Goal: Task Accomplishment & Management: Use online tool/utility

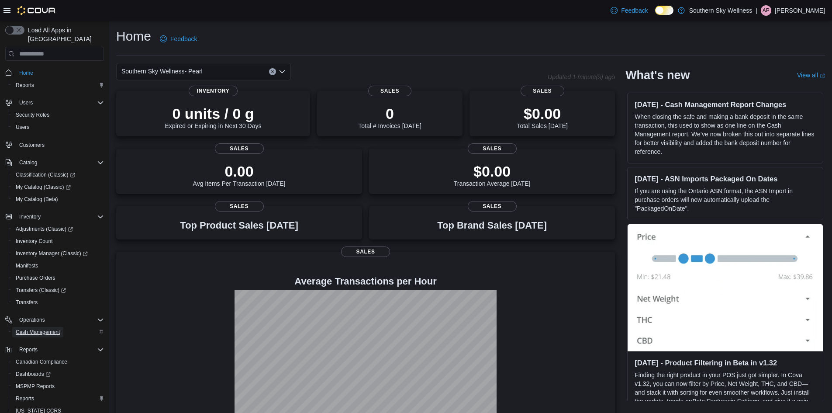
click at [48, 328] on span "Cash Management" at bounding box center [38, 331] width 44 height 7
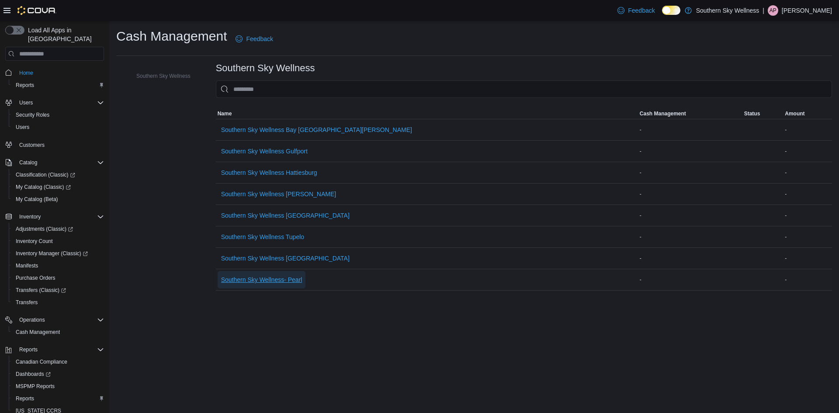
click at [235, 279] on span "Southern Sky Wellness- Pearl" at bounding box center [261, 279] width 81 height 9
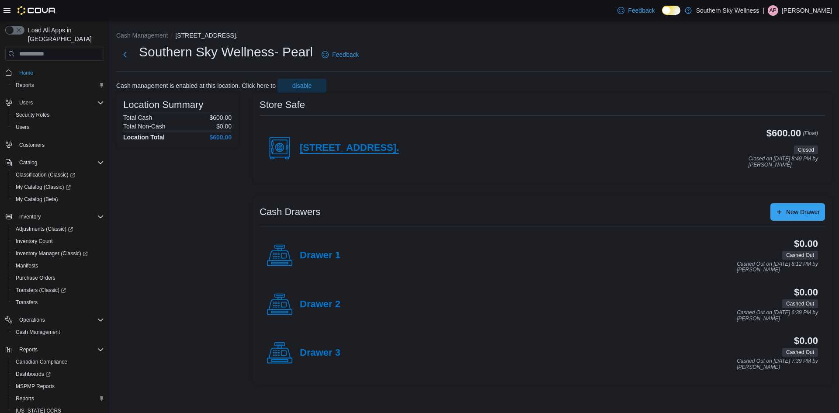
click at [339, 146] on h4 "[STREET_ADDRESS]." at bounding box center [349, 147] width 99 height 11
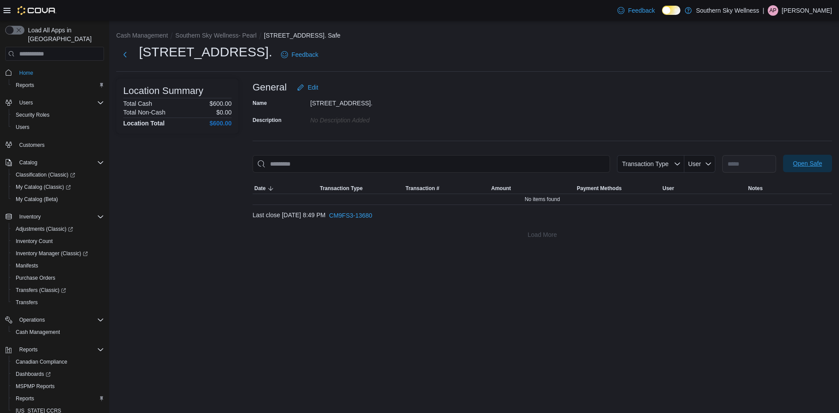
drag, startPoint x: 813, startPoint y: 164, endPoint x: 759, endPoint y: 224, distance: 80.7
click at [813, 166] on span "Open Safe" at bounding box center [807, 163] width 29 height 9
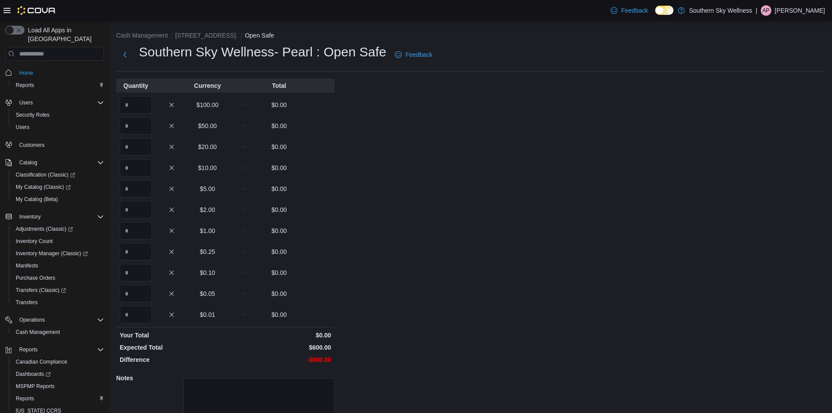
click at [158, 105] on div "$100.00 $0.00" at bounding box center [225, 104] width 218 height 17
click at [128, 106] on input "Quantity" at bounding box center [136, 104] width 32 height 17
type input "*"
click at [471, 178] on div "Cash Management [STREET_ADDRESS]. Open Safe Southern Sky Wellness- Pearl : Open…" at bounding box center [470, 249] width 723 height 456
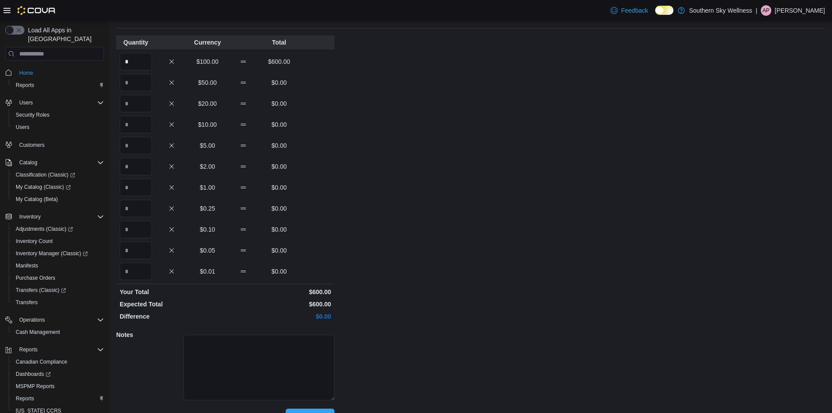
scroll to position [63, 0]
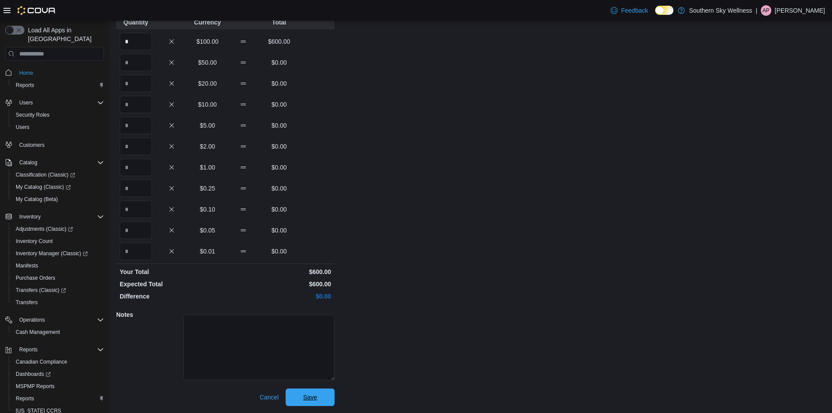
drag, startPoint x: 307, startPoint y: 389, endPoint x: 453, endPoint y: 359, distance: 148.5
click at [308, 389] on span "Save" at bounding box center [310, 396] width 38 height 17
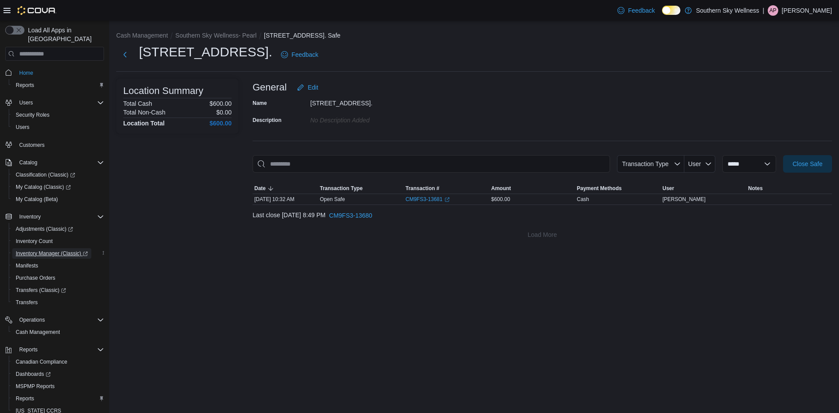
click at [43, 250] on span "Inventory Manager (Classic)" at bounding box center [52, 253] width 72 height 7
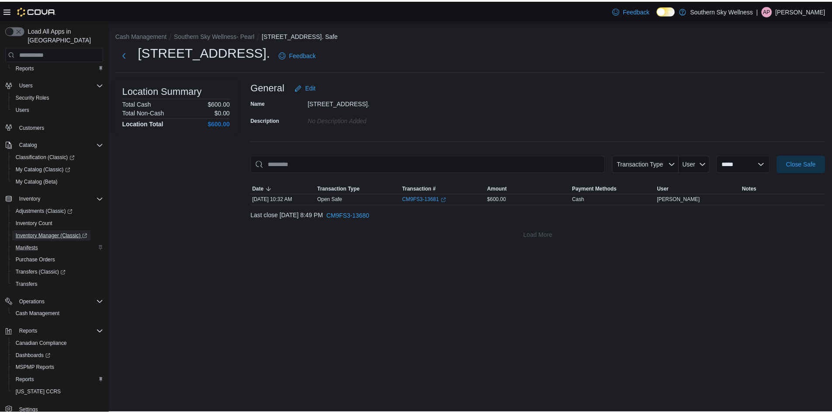
scroll to position [28, 0]
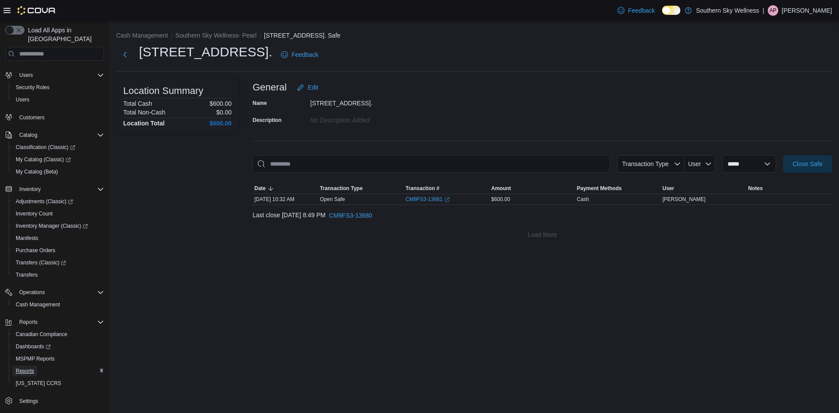
click at [33, 367] on span "Reports" at bounding box center [25, 370] width 18 height 7
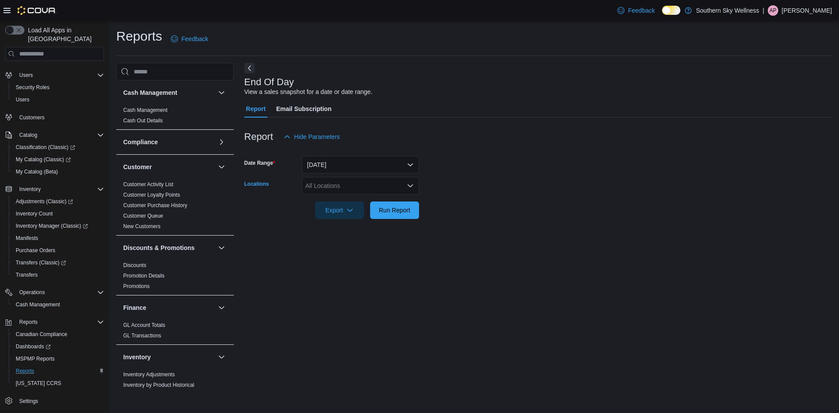
click at [370, 184] on div "All Locations" at bounding box center [360, 185] width 117 height 17
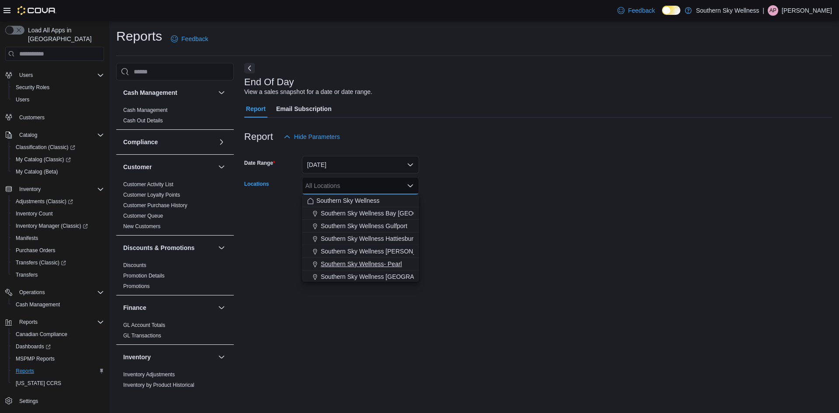
click at [387, 263] on span "Southern Sky Wellness- Pearl" at bounding box center [361, 263] width 81 height 9
click at [496, 229] on div at bounding box center [538, 224] width 588 height 10
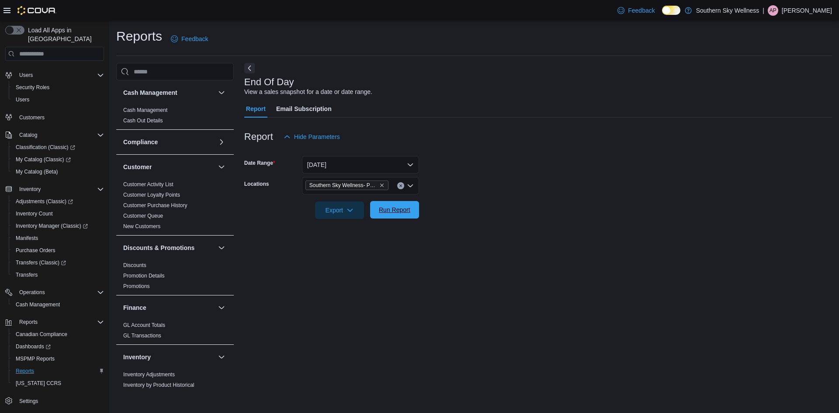
click at [405, 218] on span "Run Report" at bounding box center [394, 209] width 38 height 17
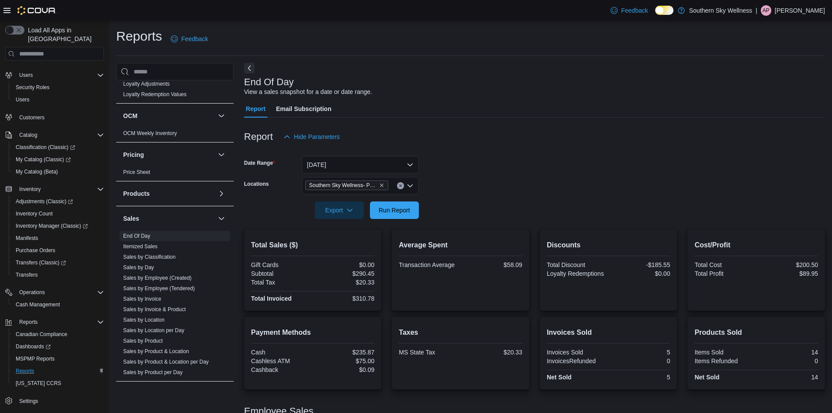
scroll to position [494, 0]
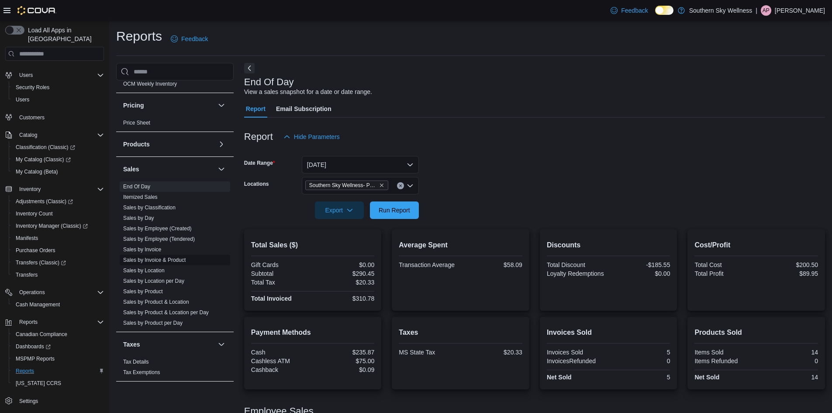
click at [161, 259] on link "Sales by Invoice & Product" at bounding box center [154, 260] width 62 height 6
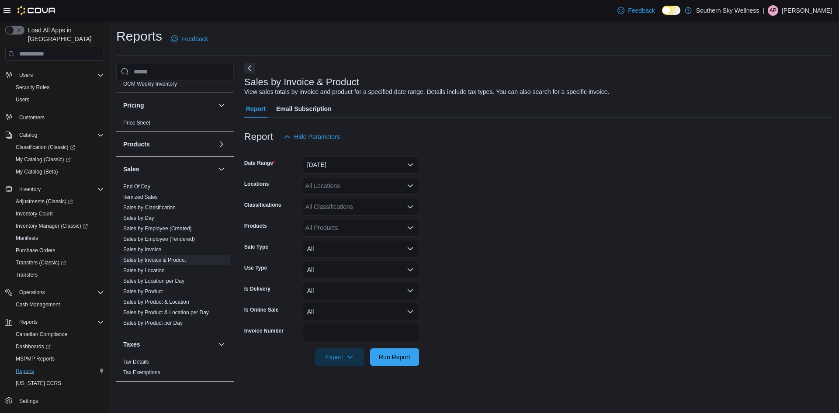
click at [362, 179] on div "All Locations" at bounding box center [360, 185] width 117 height 17
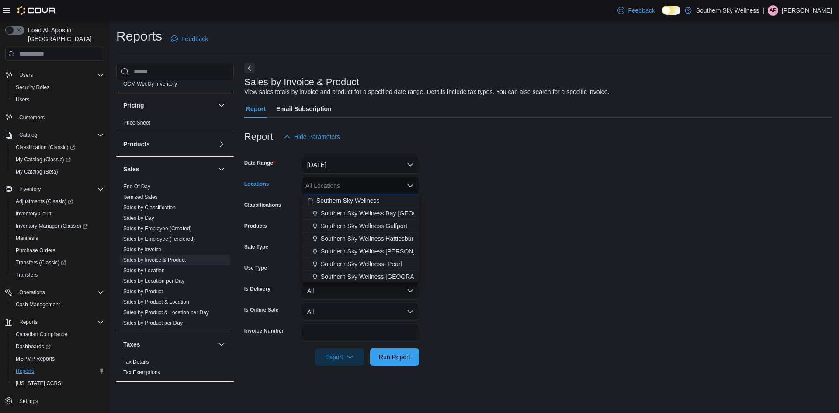
click at [383, 263] on span "Southern Sky Wellness- Pearl" at bounding box center [361, 263] width 81 height 9
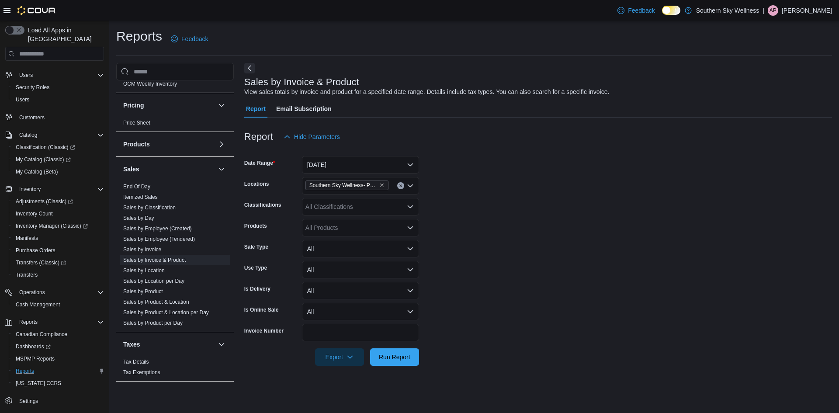
drag, startPoint x: 531, startPoint y: 253, endPoint x: 404, endPoint y: 260, distance: 126.4
click at [521, 255] on form "Date Range [DATE] Locations Southern Sky Wellness- Pearl Classifications All Cl…" at bounding box center [538, 255] width 588 height 220
click at [391, 207] on div "All Classifications" at bounding box center [360, 206] width 117 height 17
click at [532, 209] on form "Date Range [DATE] Locations Southern Sky Wellness- Pearl Classifications All Cl…" at bounding box center [538, 255] width 588 height 220
click at [375, 227] on div "All Products" at bounding box center [360, 227] width 117 height 17
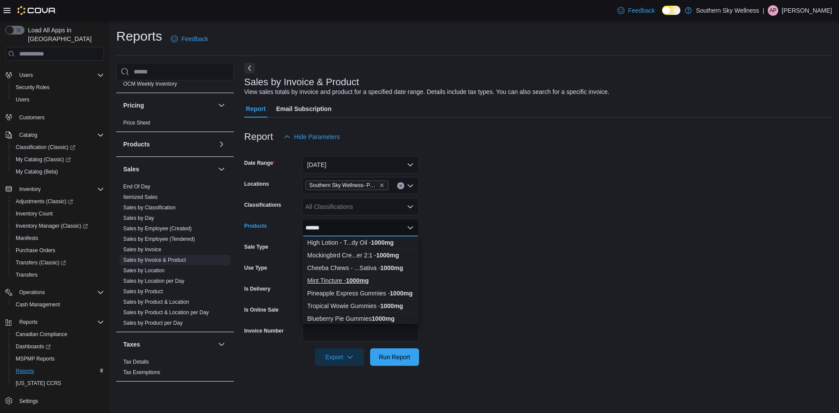
type input "******"
click at [370, 283] on div "Mint Tincture - 1000mg" at bounding box center [360, 280] width 107 height 9
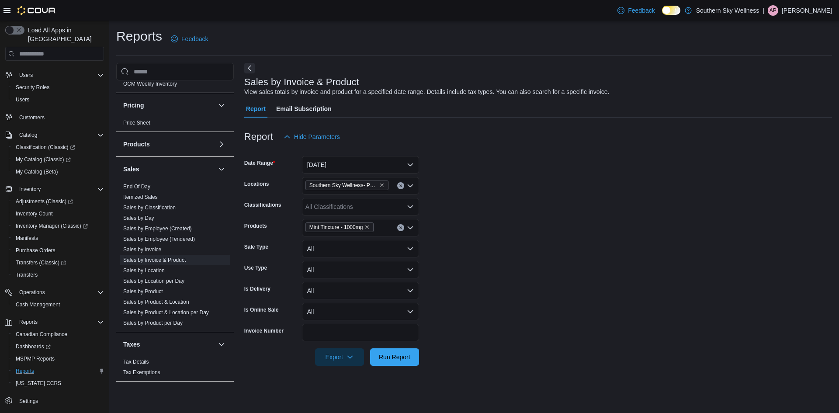
drag, startPoint x: 508, startPoint y: 286, endPoint x: 435, endPoint y: 340, distance: 91.2
click at [507, 287] on form "Date Range [DATE] Locations Southern Sky Wellness- Pearl Classifications All Cl…" at bounding box center [538, 255] width 588 height 220
click at [414, 350] on button "Run Report" at bounding box center [394, 356] width 49 height 17
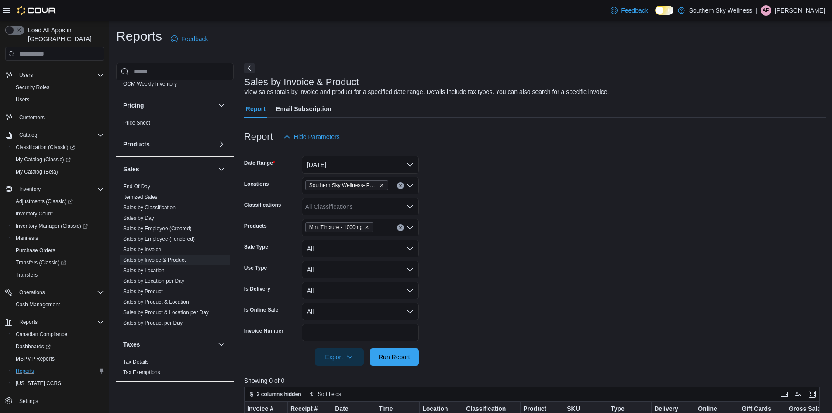
click at [541, 153] on div at bounding box center [535, 150] width 582 height 10
